Goal: Check status: Check status

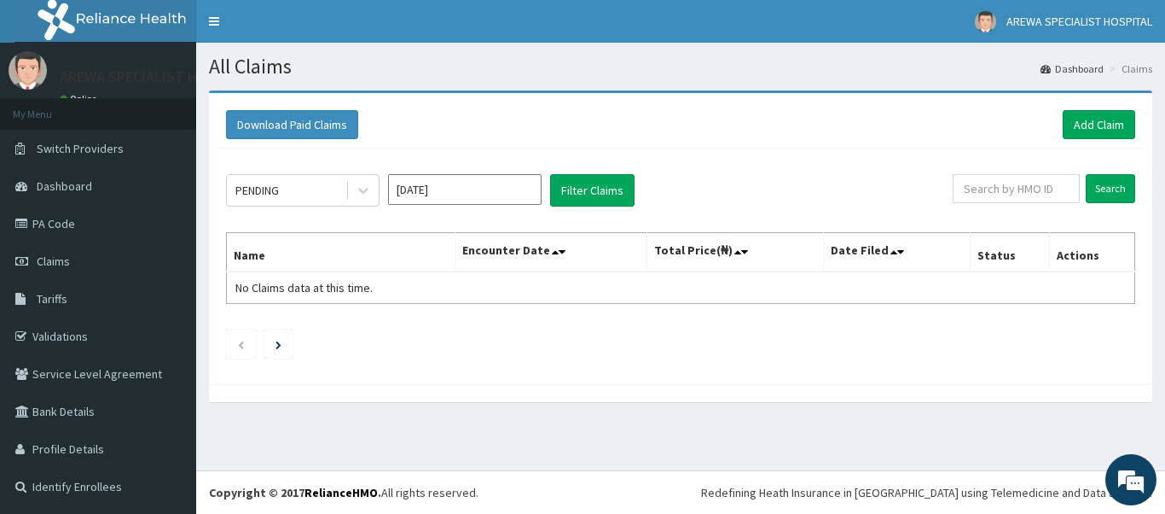
click at [485, 198] on input "Sep 2025" at bounding box center [465, 189] width 154 height 31
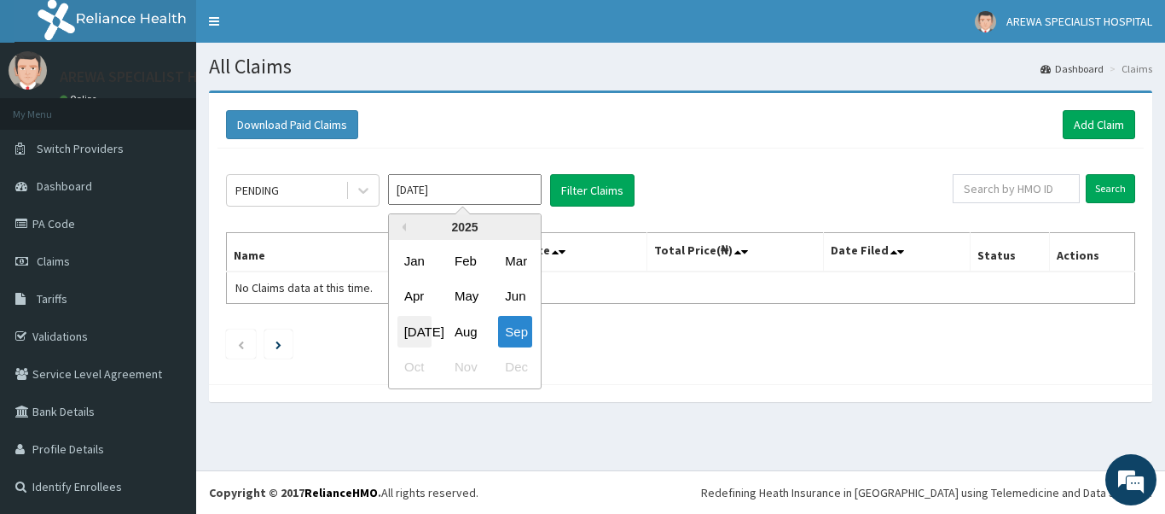
click at [414, 333] on div "Jul" at bounding box center [414, 332] width 34 height 32
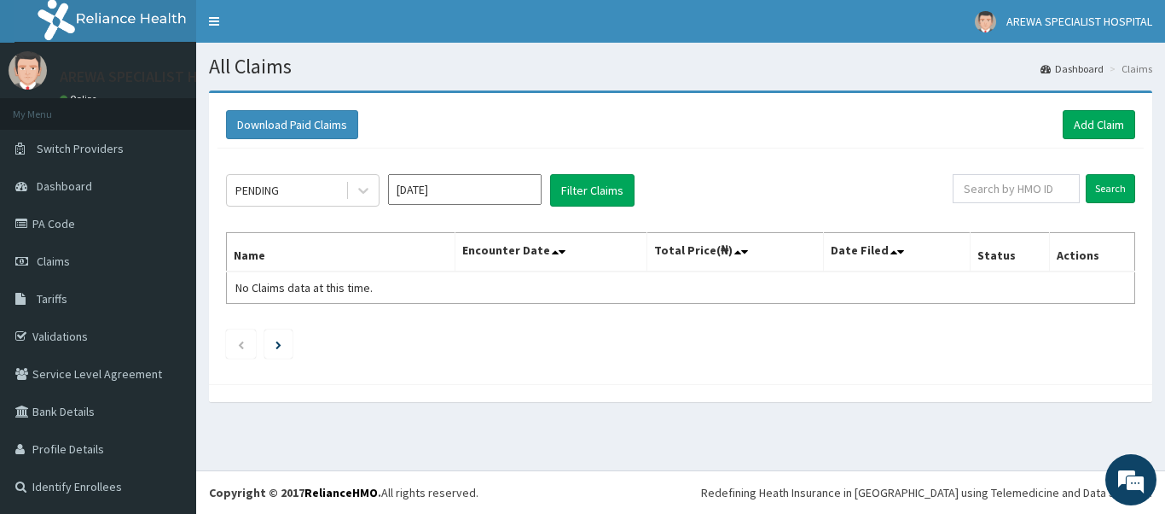
type input "Jul 2025"
click at [584, 184] on button "Filter Claims" at bounding box center [592, 190] width 84 height 32
click at [362, 195] on icon at bounding box center [363, 190] width 17 height 17
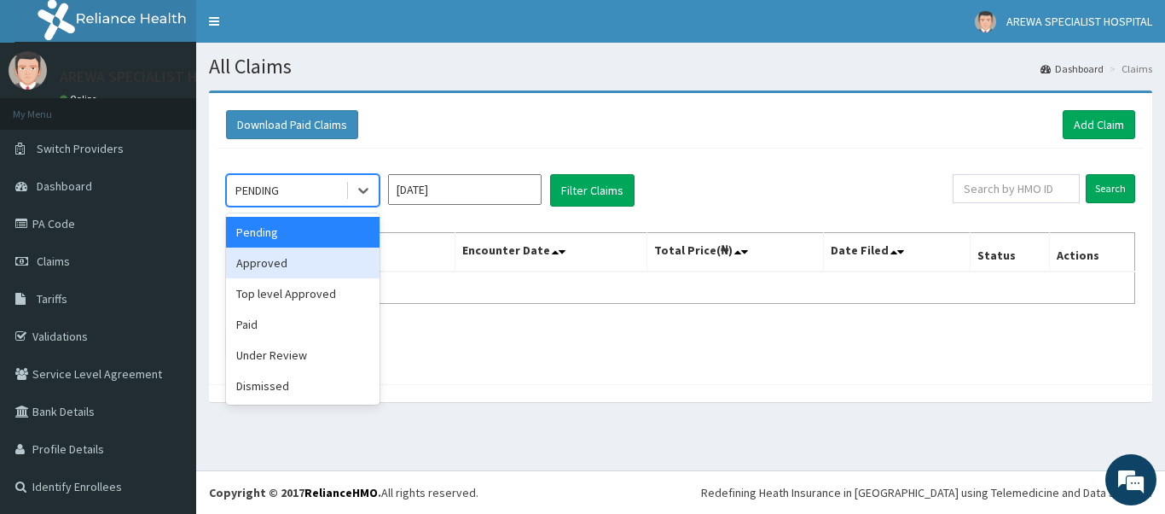
click at [303, 260] on div "Approved" at bounding box center [303, 262] width 154 height 31
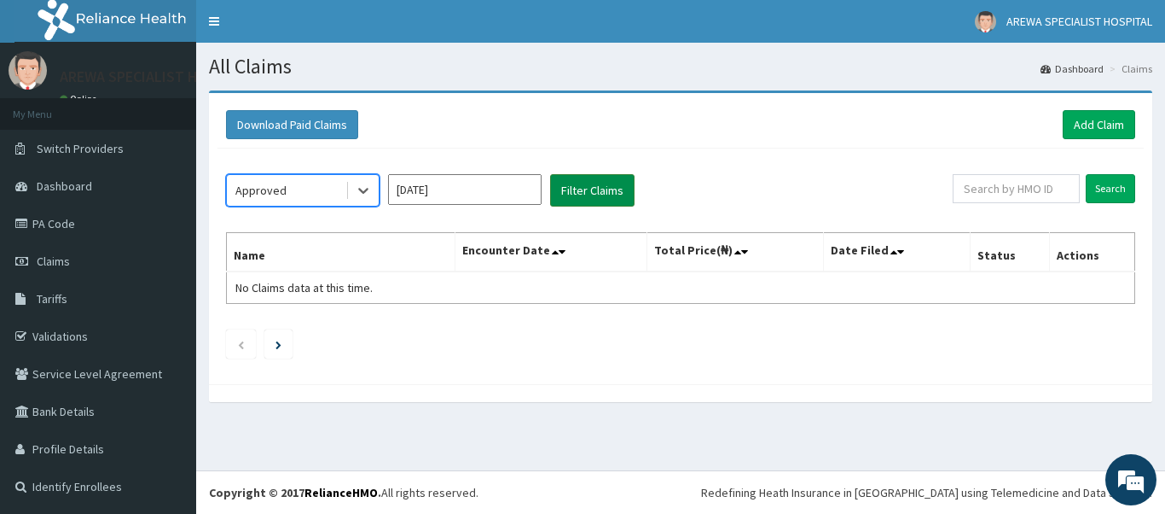
click at [605, 186] on button "Filter Claims" at bounding box center [592, 190] width 84 height 32
click at [594, 189] on button "Filter Claims" at bounding box center [592, 190] width 84 height 32
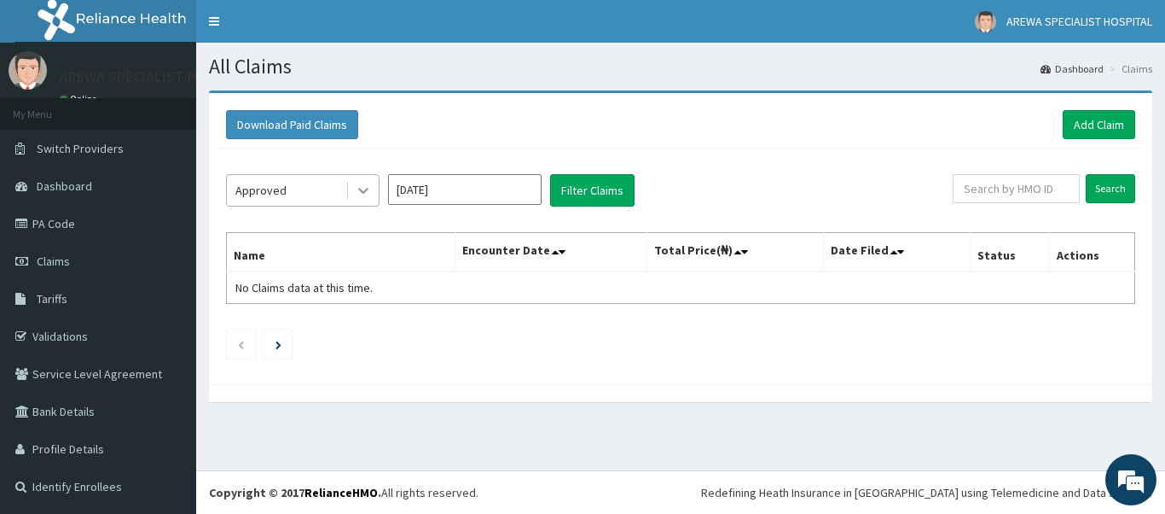
click at [375, 181] on div at bounding box center [363, 190] width 31 height 31
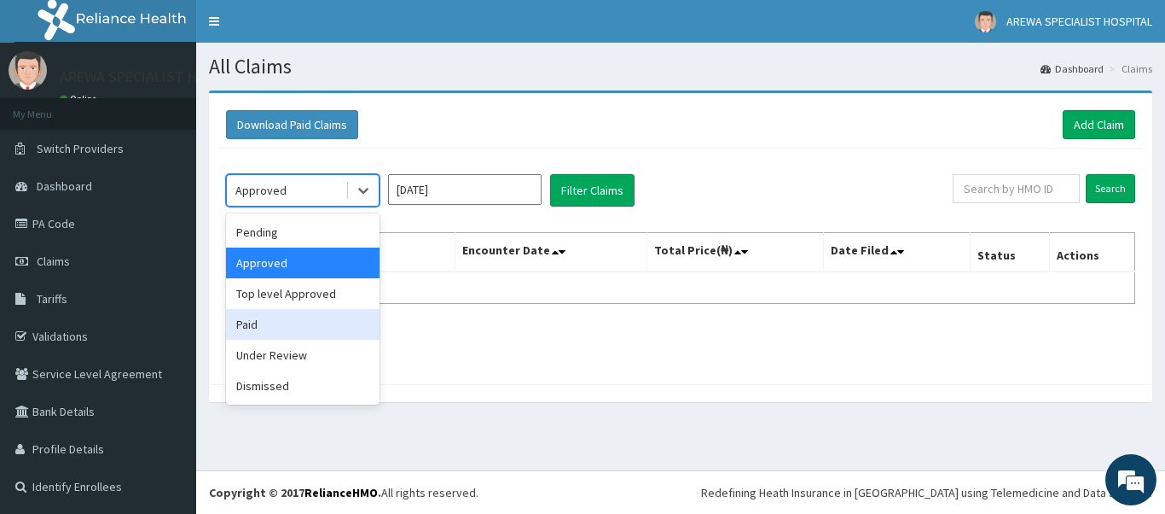
click at [283, 322] on div "Paid" at bounding box center [303, 324] width 154 height 31
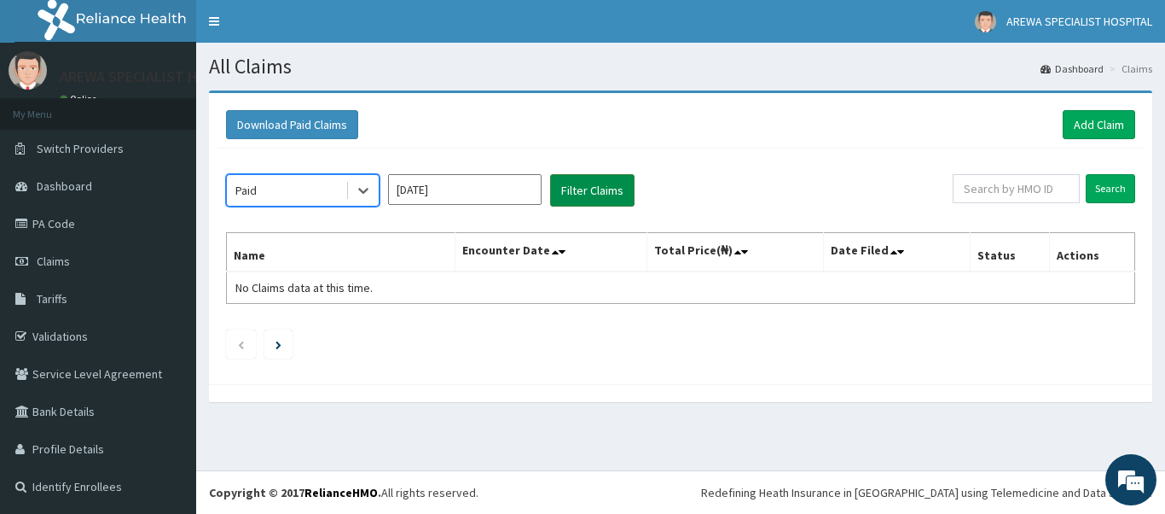
click at [589, 187] on button "Filter Claims" at bounding box center [592, 190] width 84 height 32
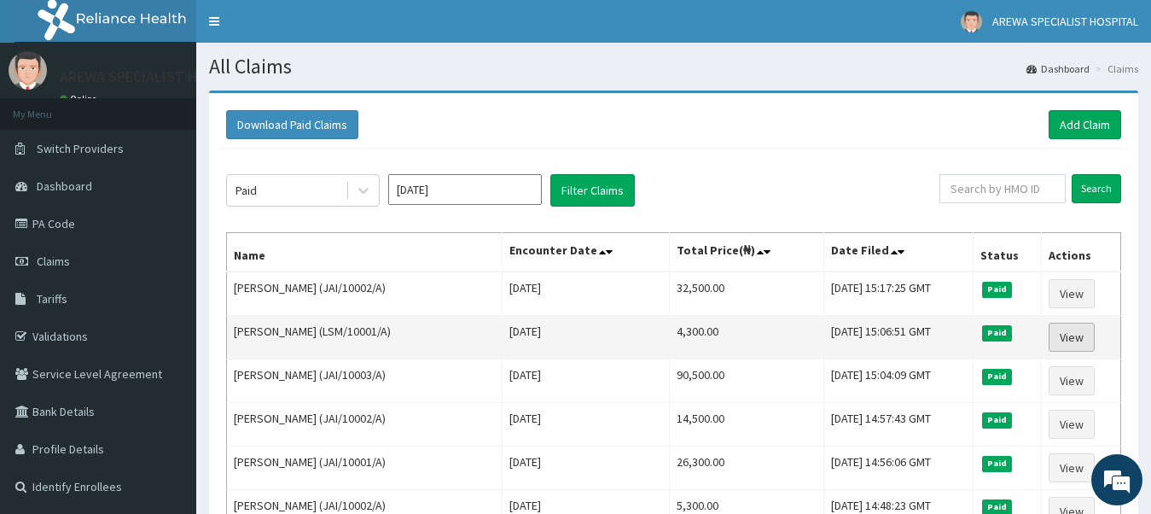
click at [1065, 337] on link "View" at bounding box center [1071, 336] width 46 height 29
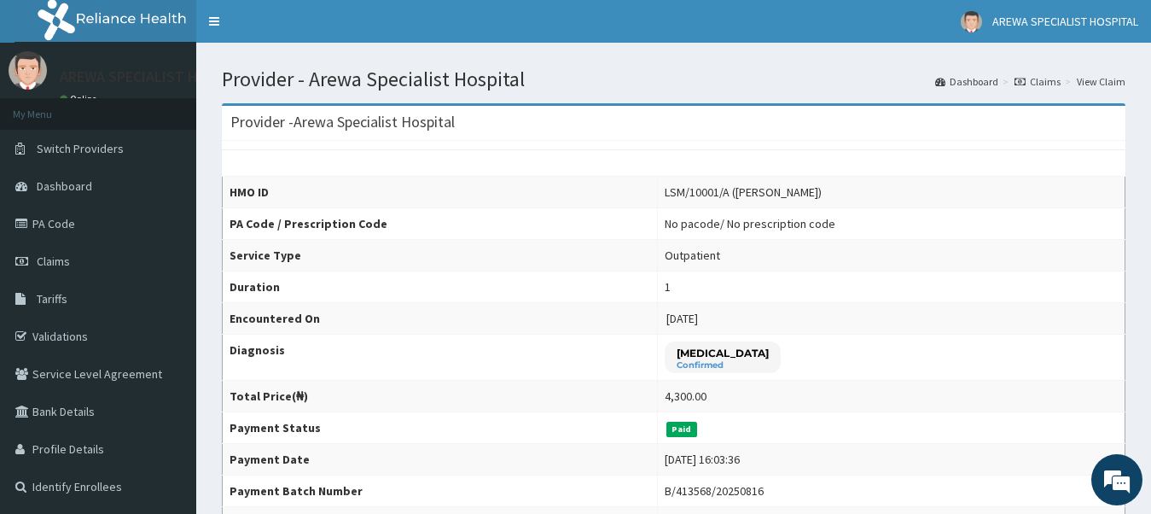
click at [1049, 78] on link "Claims" at bounding box center [1037, 81] width 46 height 15
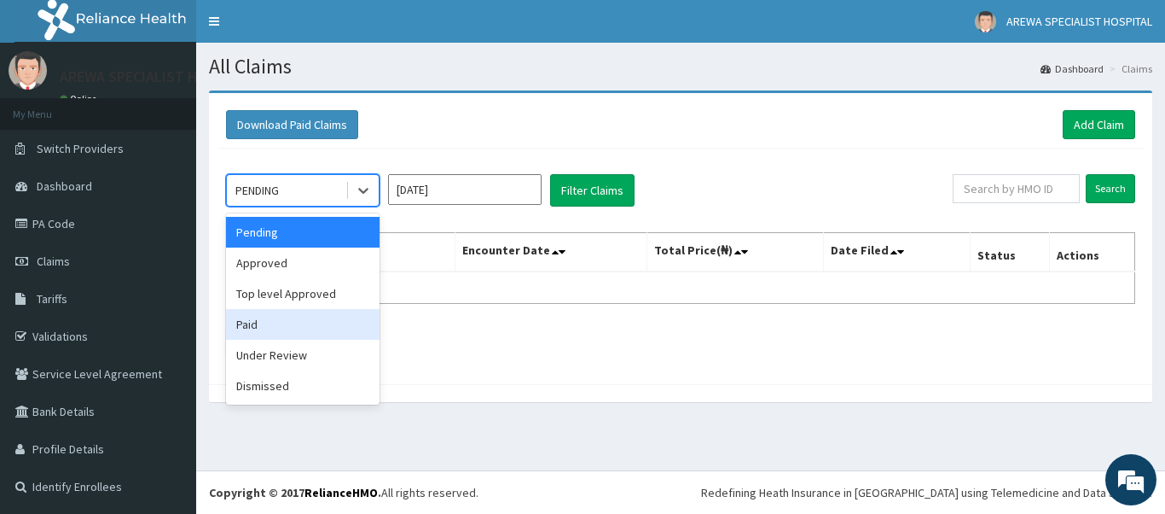
click at [264, 333] on div "Paid" at bounding box center [303, 324] width 154 height 31
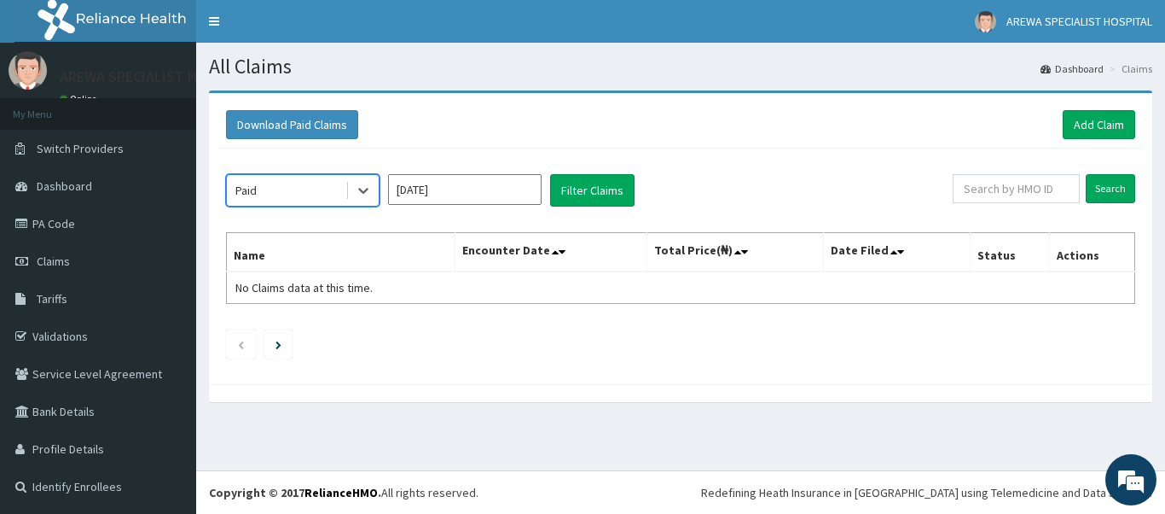
click at [525, 186] on input "Sep 2025" at bounding box center [465, 189] width 154 height 31
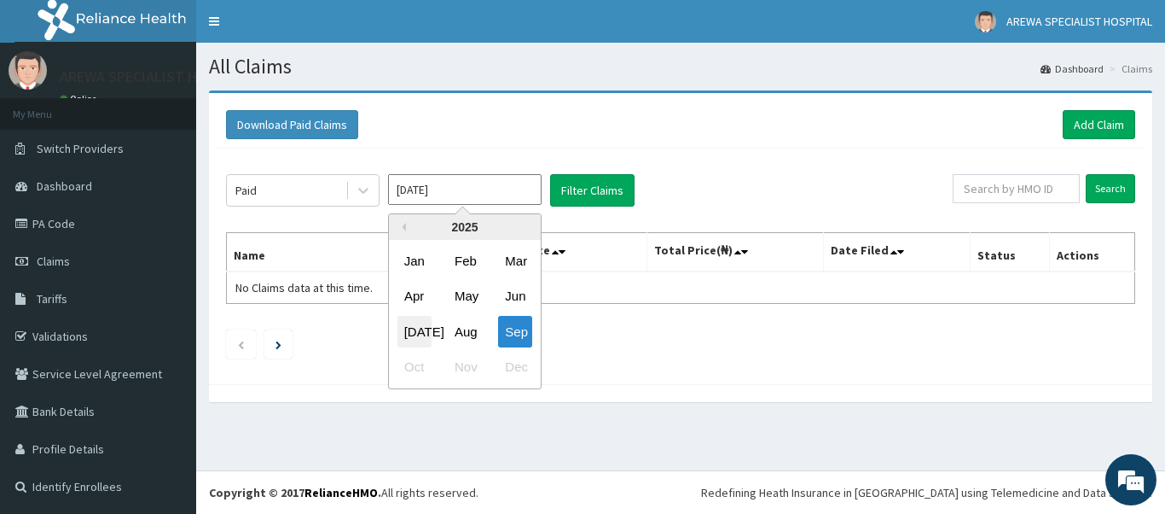
click at [420, 331] on div "Jul" at bounding box center [414, 332] width 34 height 32
type input "Jul 2025"
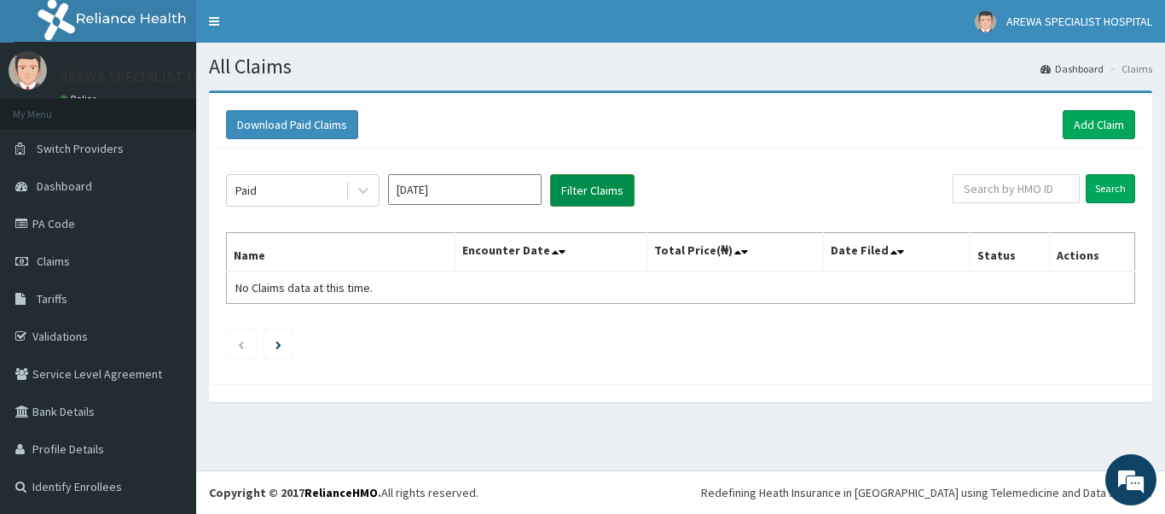
click at [589, 195] on button "Filter Claims" at bounding box center [592, 190] width 84 height 32
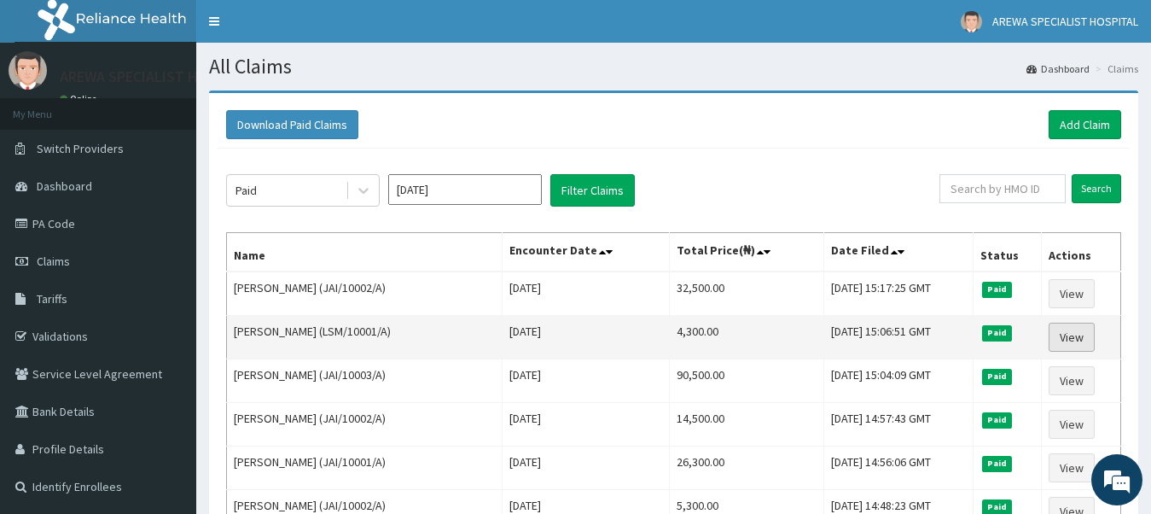
click at [1077, 335] on link "View" at bounding box center [1071, 336] width 46 height 29
